Goal: Navigation & Orientation: Find specific page/section

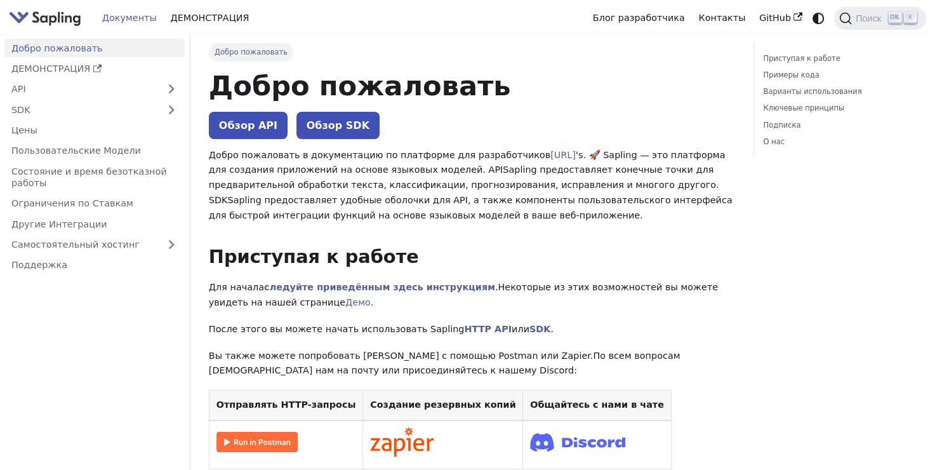
click at [30, 20] on img "Главная" at bounding box center [45, 18] width 72 height 18
click at [55, 13] on img "Главная" at bounding box center [45, 18] width 72 height 18
